Goal: Information Seeking & Learning: Learn about a topic

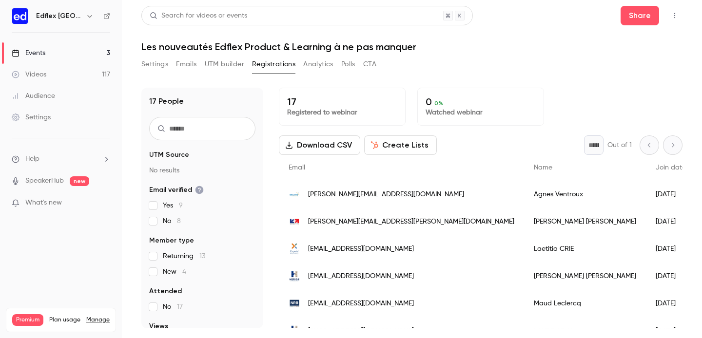
click at [62, 72] on link "Videos 117" at bounding box center [61, 74] width 122 height 21
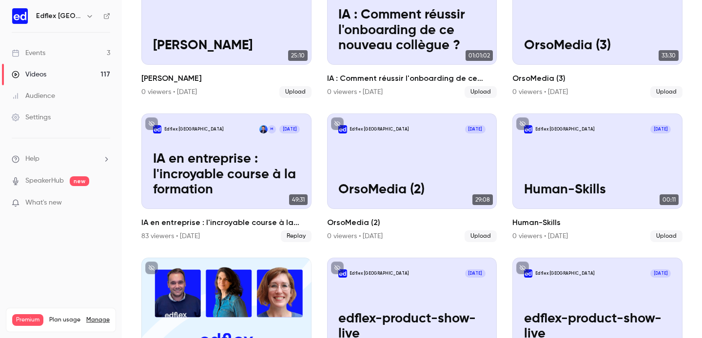
scroll to position [273, 0]
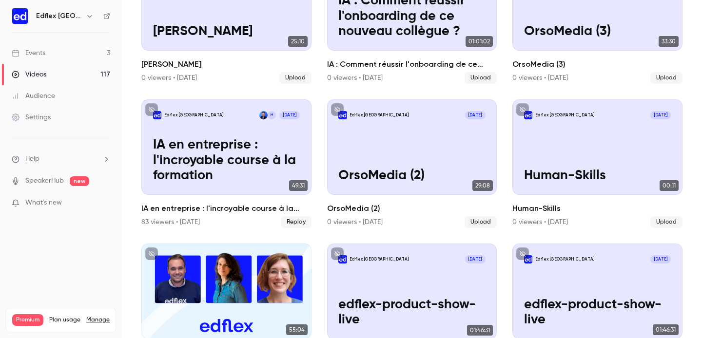
click at [71, 54] on link "Events 3" at bounding box center [61, 52] width 122 height 21
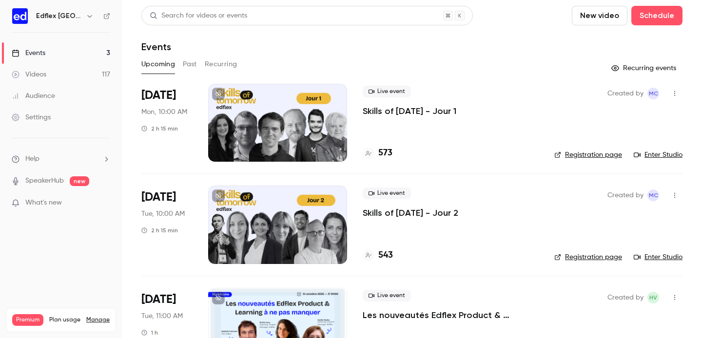
click at [190, 67] on button "Past" at bounding box center [190, 65] width 14 height 16
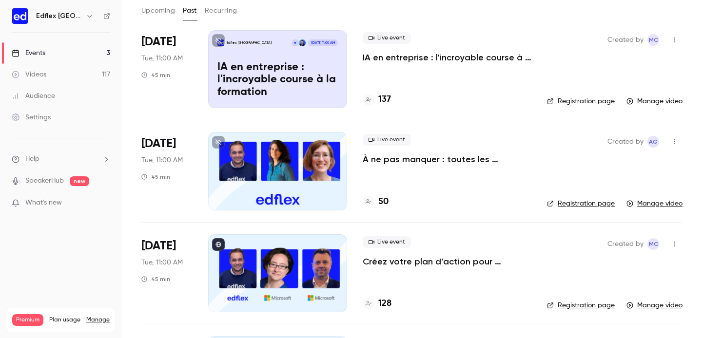
scroll to position [56, 0]
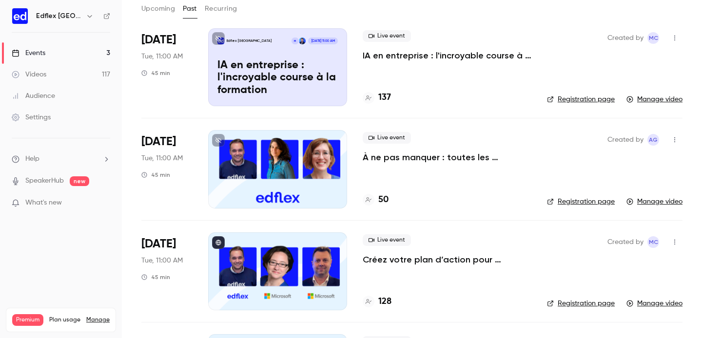
click at [415, 158] on p "À ne pas manquer : toutes les nouveautés Edflex dévoilées !" at bounding box center [447, 158] width 169 height 12
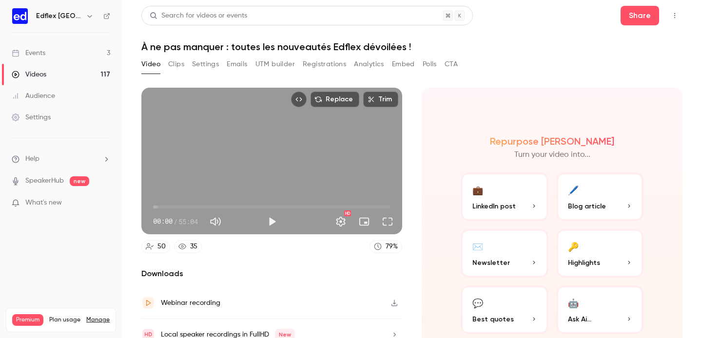
click at [321, 64] on button "Registrations" at bounding box center [324, 65] width 43 height 16
